Goal: Information Seeking & Learning: Find specific fact

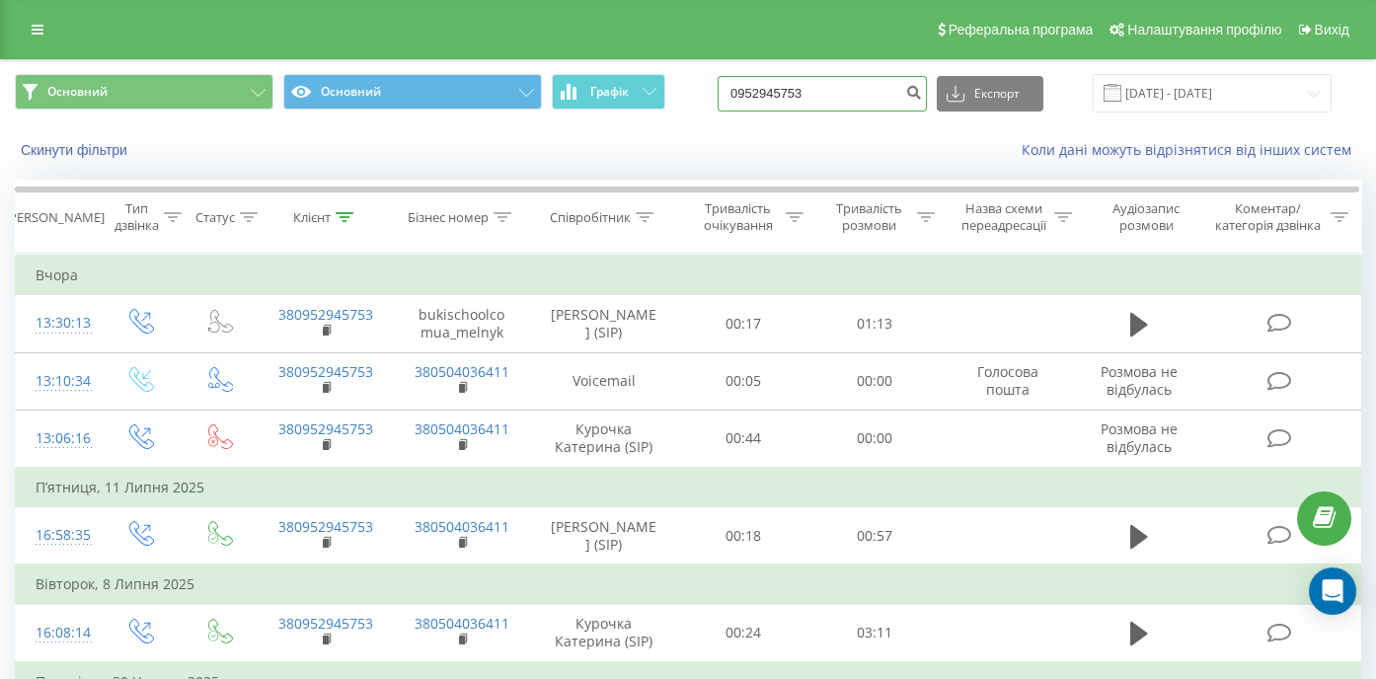
drag, startPoint x: 857, startPoint y: 98, endPoint x: 675, endPoint y: 83, distance: 182.3
click at [718, 83] on input "0952945753" at bounding box center [822, 94] width 209 height 36
paste input "+38 (093) 509-64-09"
click at [861, 93] on input "+38 (093) 509-64-09" at bounding box center [822, 94] width 209 height 36
click at [858, 91] on input "+38 (093) 509-64-09" at bounding box center [822, 94] width 209 height 36
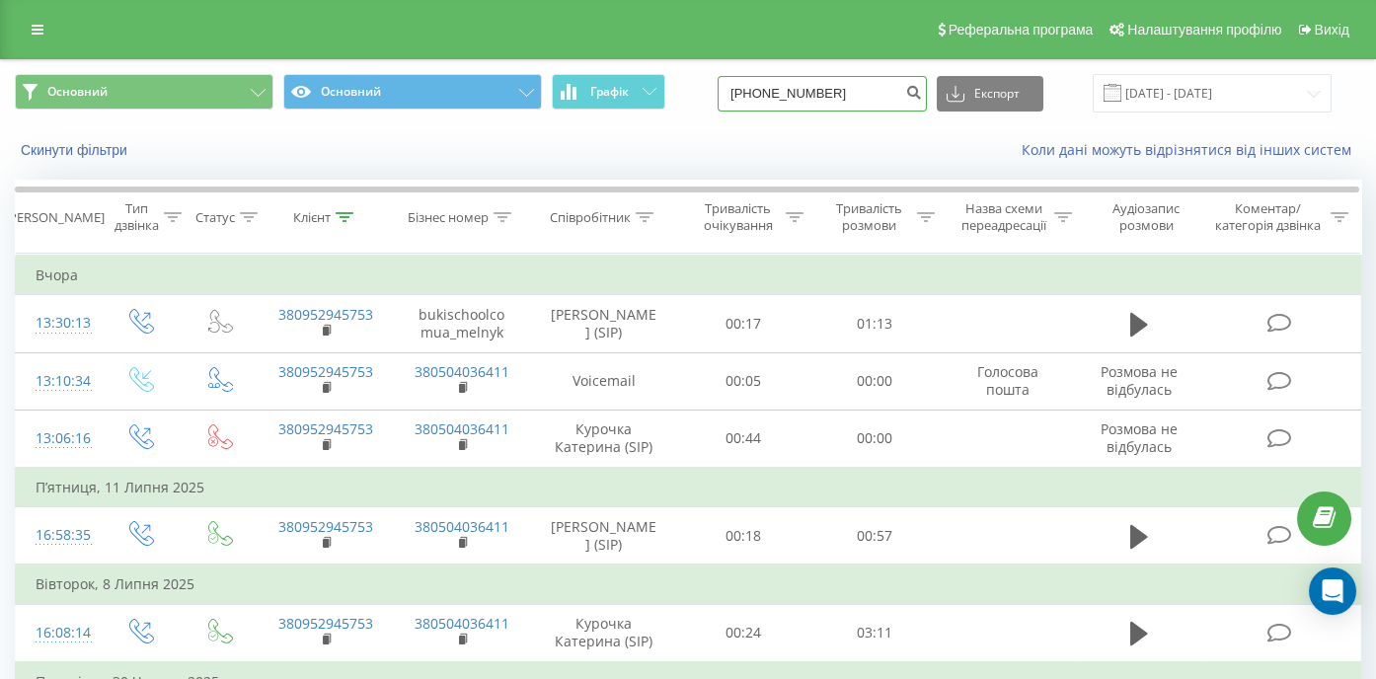
click at [837, 93] on input "+38 (093) 509-6409" at bounding box center [822, 94] width 209 height 36
click at [812, 95] on input "+38 (093) 5096409" at bounding box center [822, 94] width 209 height 36
click at [786, 93] on input "+38 (0935096409" at bounding box center [822, 94] width 209 height 36
type input "0935096409"
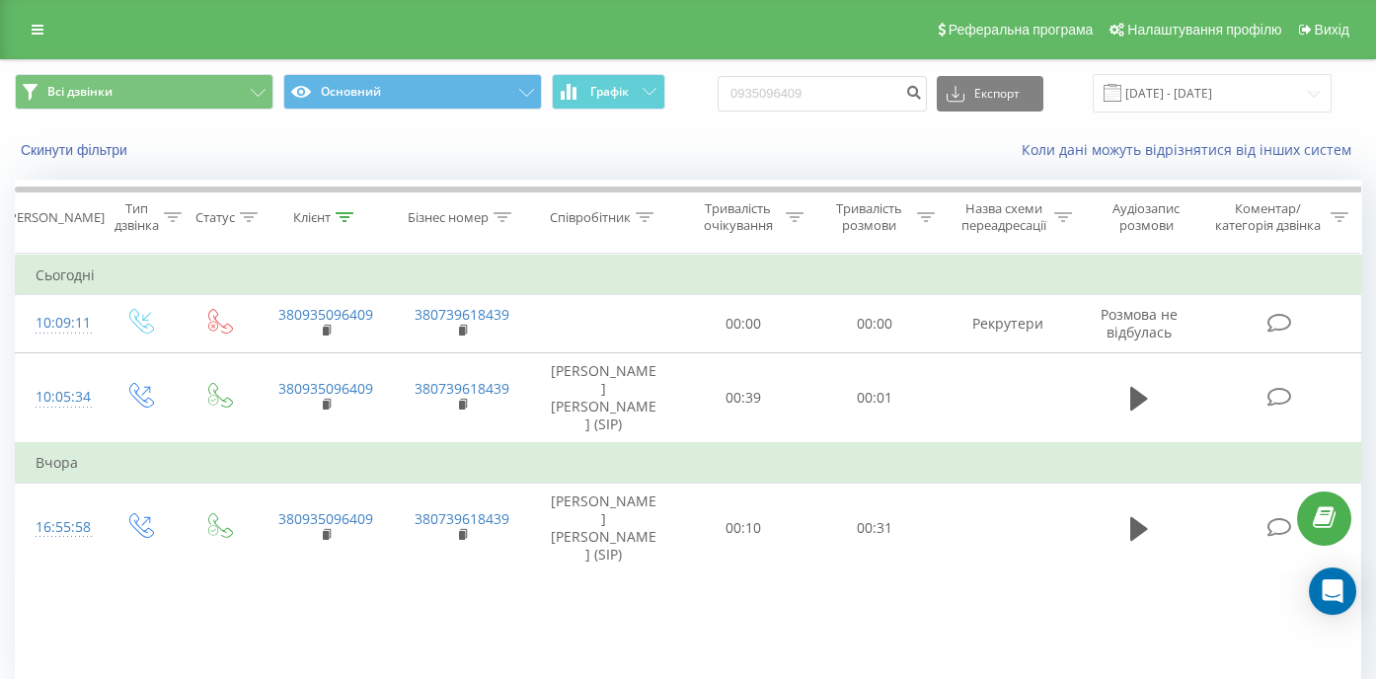
click at [165, 625] on div "Фільтрувати за умовою Дорівнює Введіть значення Скасувати OK Фільтрувати за умо…" at bounding box center [688, 476] width 1347 height 444
drag, startPoint x: 845, startPoint y: 95, endPoint x: 790, endPoint y: 87, distance: 55.8
click at [718, 91] on input "0935096409" at bounding box center [822, 94] width 209 height 36
paste input "+38 (097) 272-73-40"
click at [859, 96] on input "+38 (097) 272-73-40" at bounding box center [822, 94] width 209 height 36
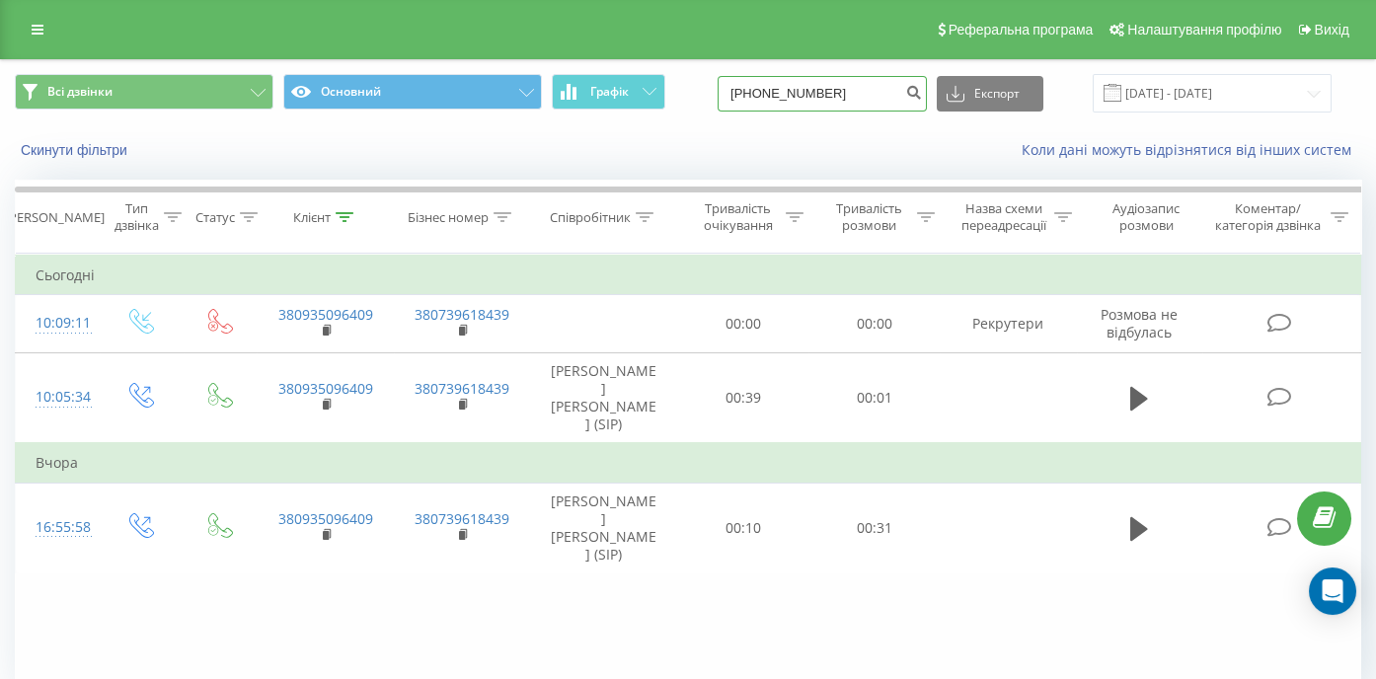
click at [840, 93] on input "+38 (097) 272-7340" at bounding box center [822, 94] width 209 height 36
click at [812, 95] on input "+38 (097) 2727340" at bounding box center [822, 94] width 209 height 36
click at [785, 96] on input "+38 (0972727340" at bounding box center [822, 94] width 209 height 36
type input "0972727340"
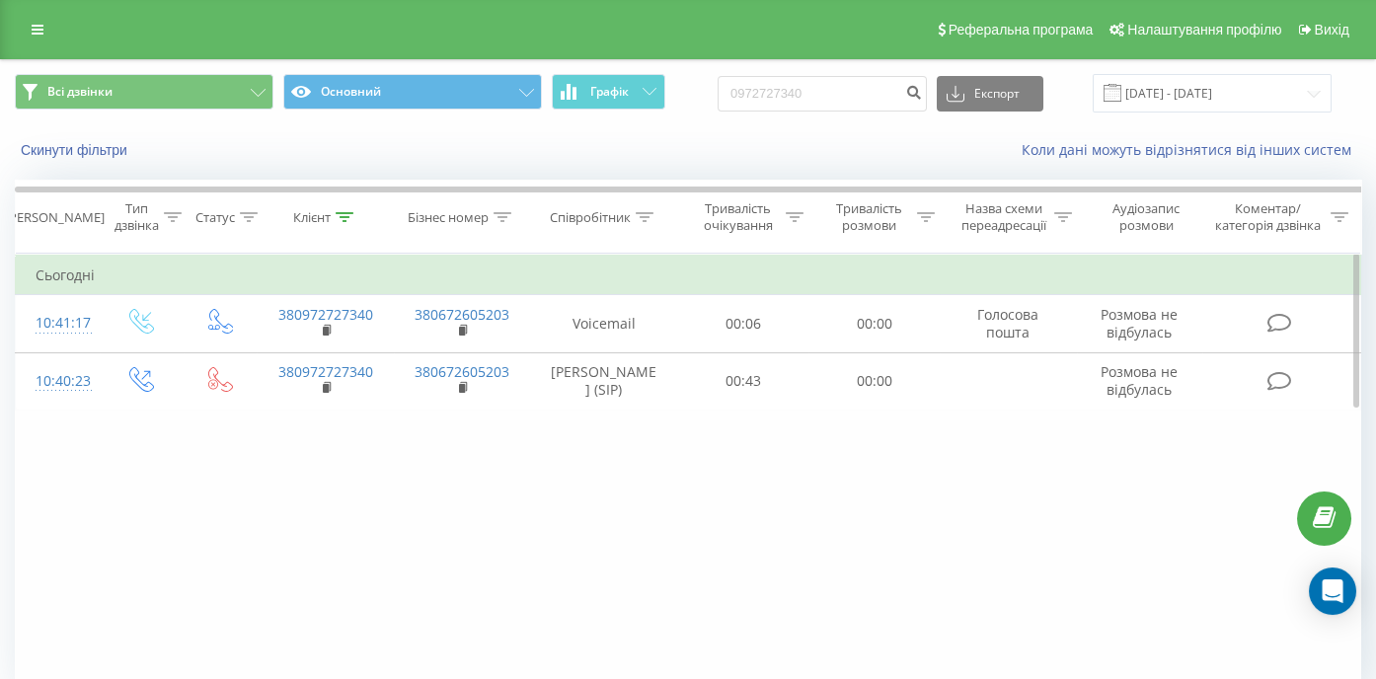
click at [370, 574] on div "Фільтрувати за умовою Дорівнює Введіть значення Скасувати OK Фільтрувати за умо…" at bounding box center [688, 476] width 1347 height 444
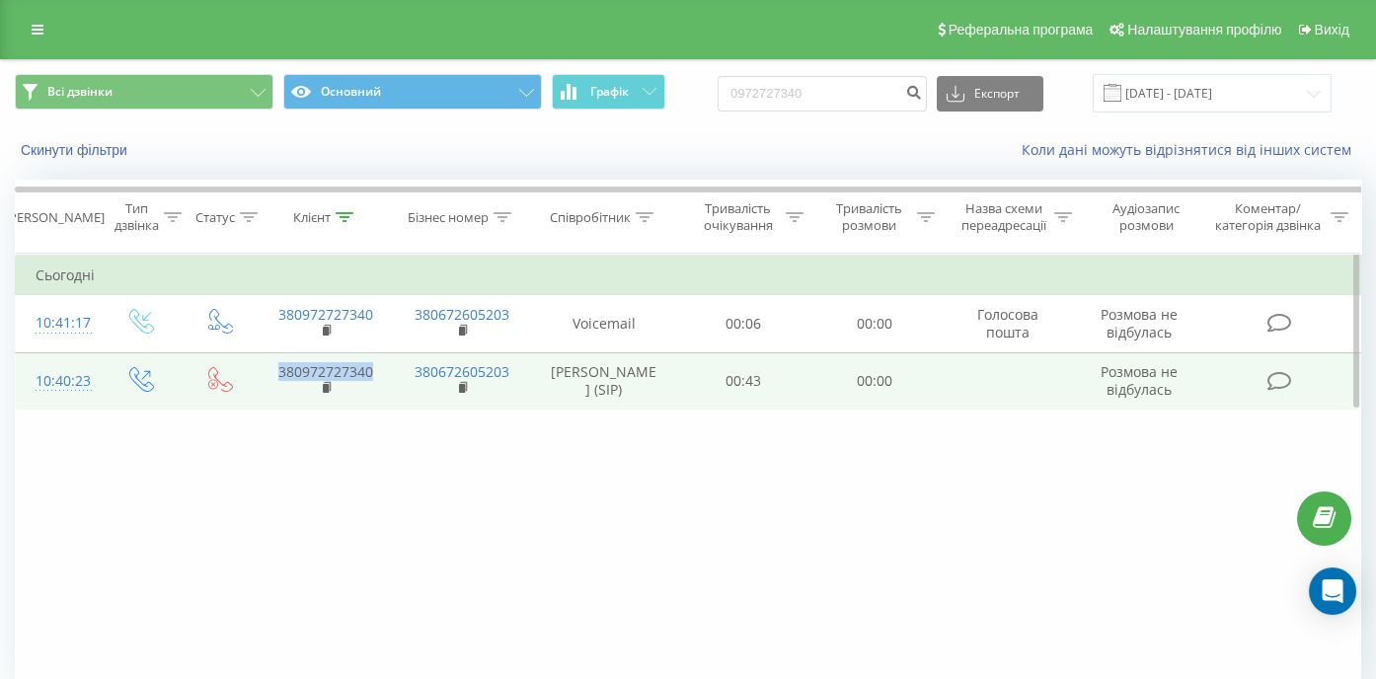
drag, startPoint x: 391, startPoint y: 377, endPoint x: 273, endPoint y: 370, distance: 117.7
click at [273, 370] on td "380972727340" at bounding box center [325, 380] width 136 height 57
copy link "380972727340"
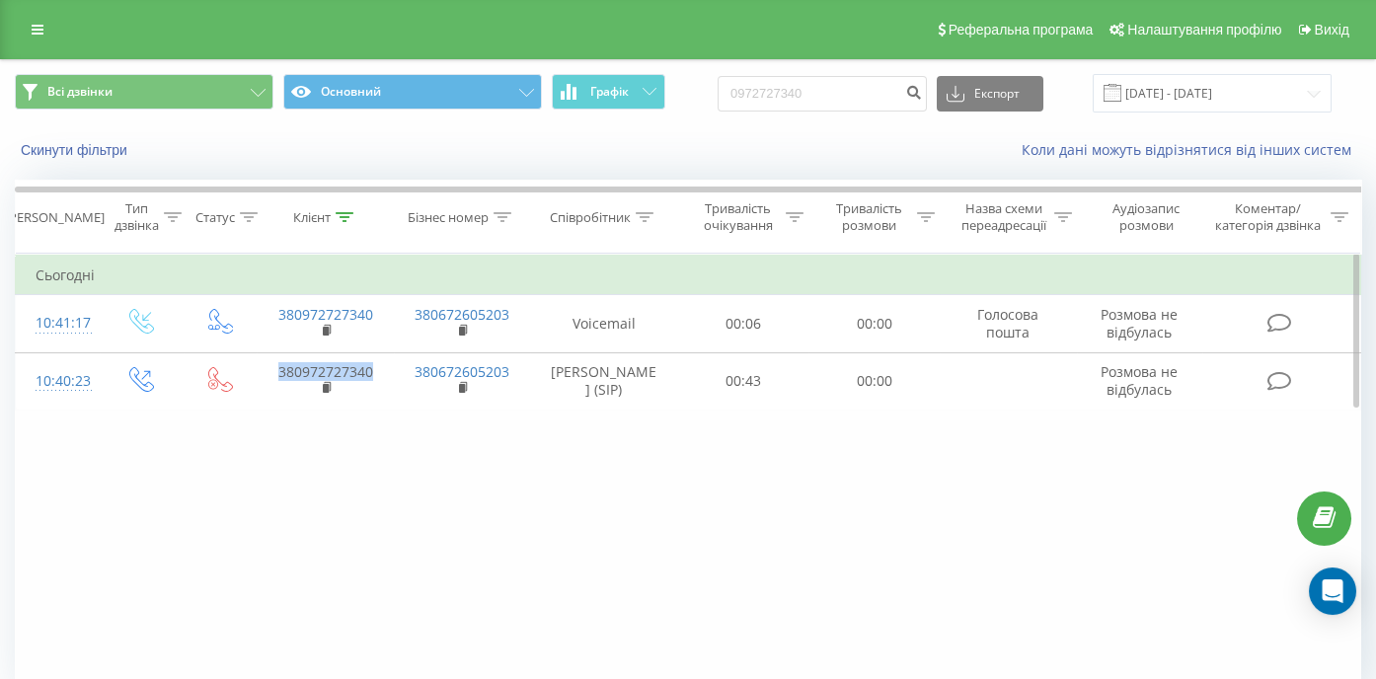
click at [183, 569] on div "Фільтрувати за умовою Дорівнює Введіть значення Скасувати OK Фільтрувати за умо…" at bounding box center [688, 476] width 1347 height 444
drag, startPoint x: 179, startPoint y: 505, endPoint x: 201, endPoint y: 485, distance: 30.7
click at [178, 505] on div "Фільтрувати за умовою Дорівнює Введіть значення Скасувати OK Фільтрувати за умо…" at bounding box center [688, 476] width 1347 height 444
